Goal: Find specific page/section: Find specific page/section

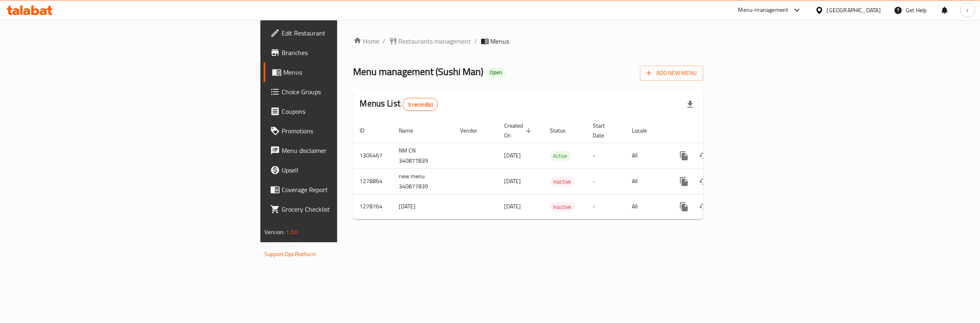
click at [282, 91] on span "Choice Groups" at bounding box center [350, 92] width 136 height 10
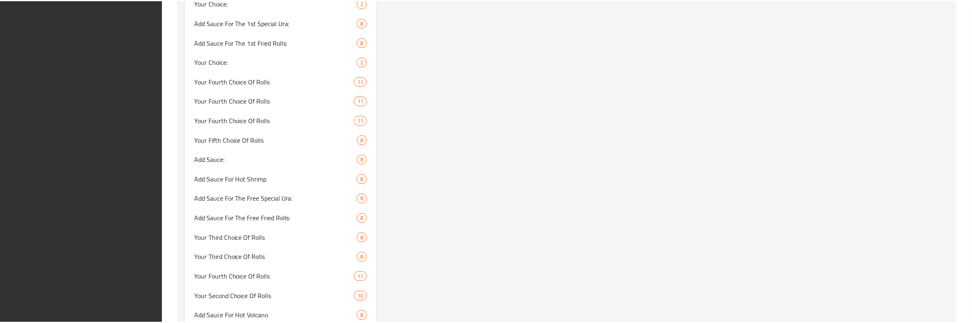
scroll to position [2368, 0]
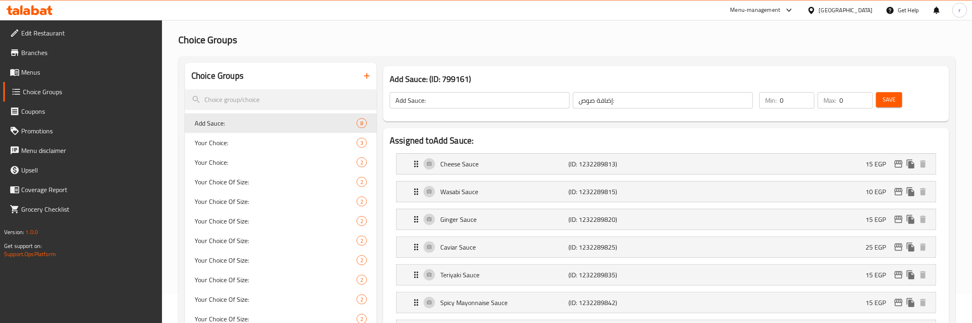
scroll to position [0, 0]
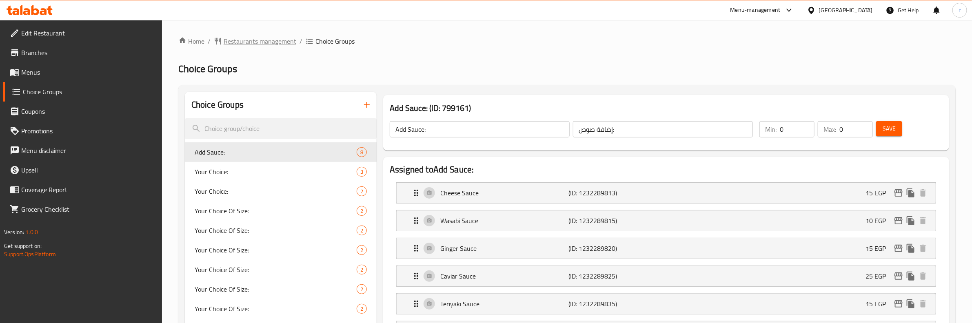
click at [253, 41] on span "Restaurants management" at bounding box center [260, 41] width 73 height 10
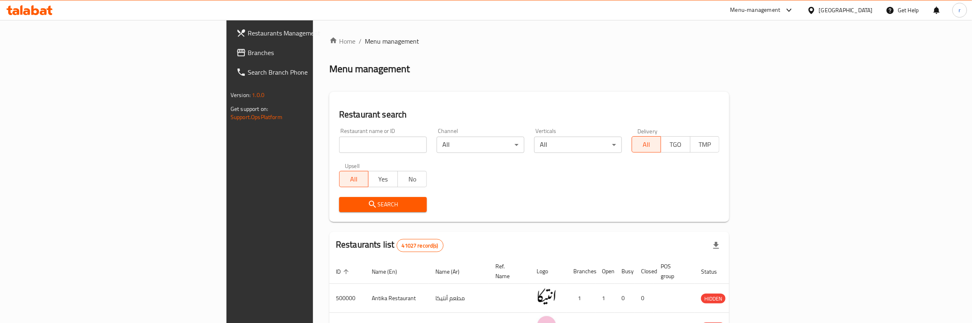
click at [230, 62] on link "Branches" at bounding box center [309, 53] width 159 height 20
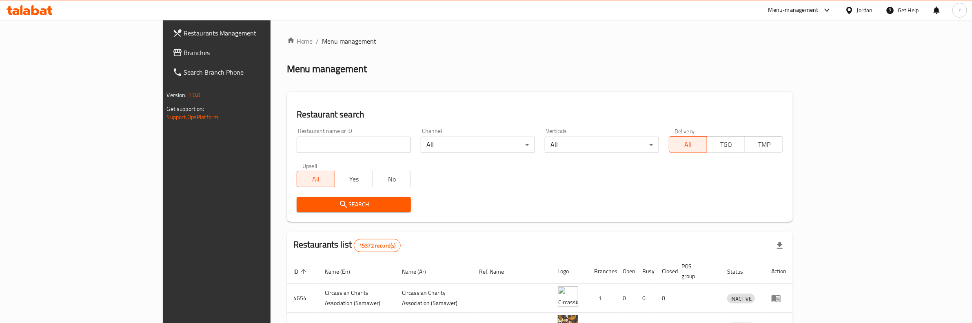
click at [184, 53] on span "Branches" at bounding box center [251, 53] width 135 height 10
